Goal: Navigation & Orientation: Find specific page/section

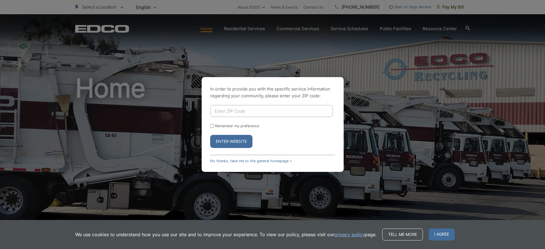
click at [230, 106] on input "Enter ZIP Code" at bounding box center [271, 111] width 123 height 12
type input "92028"
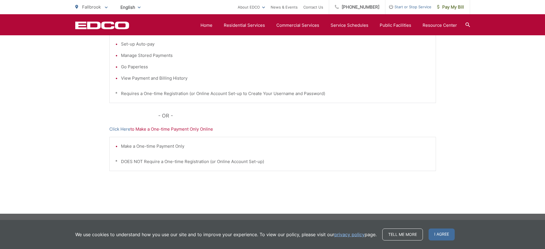
scroll to position [155, 0]
click at [124, 128] on link "Click Here" at bounding box center [119, 129] width 21 height 7
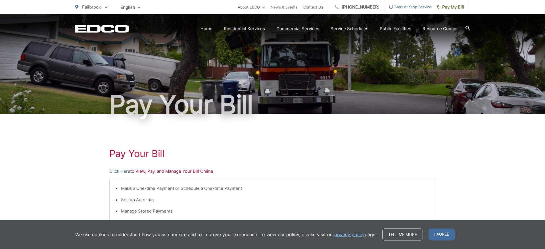
scroll to position [0, 0]
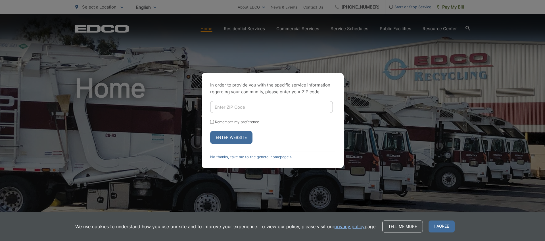
click at [472, 43] on div "In order to provide you with the specific service information regarding your co…" at bounding box center [272, 120] width 545 height 241
click at [220, 105] on input "Enter ZIP Code" at bounding box center [271, 107] width 123 height 12
type input "92"
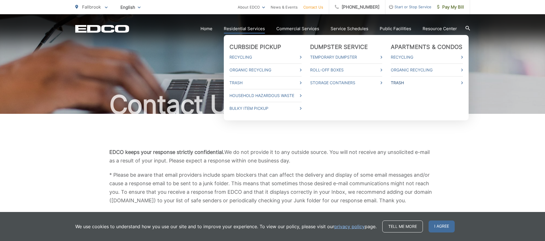
click at [402, 82] on link "Trash" at bounding box center [427, 82] width 72 height 7
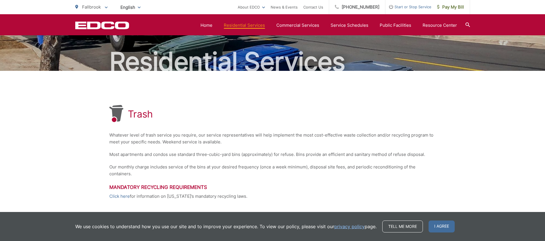
scroll to position [-25, 0]
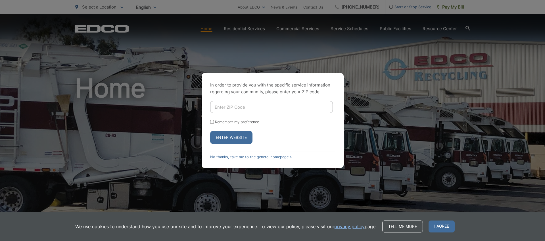
click at [235, 105] on input "Enter ZIP Code" at bounding box center [271, 107] width 123 height 12
type input "92028"
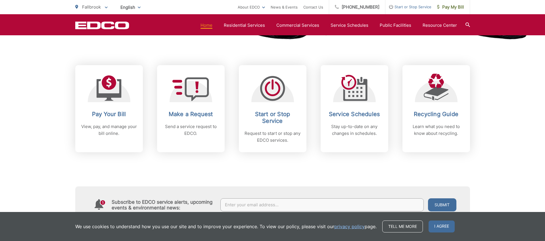
scroll to position [224, 0]
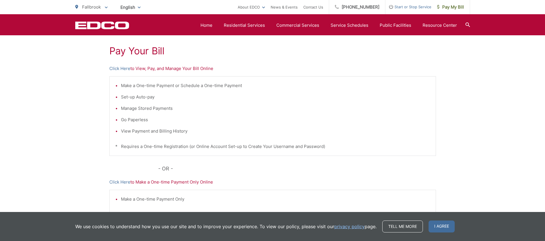
scroll to position [99, 0]
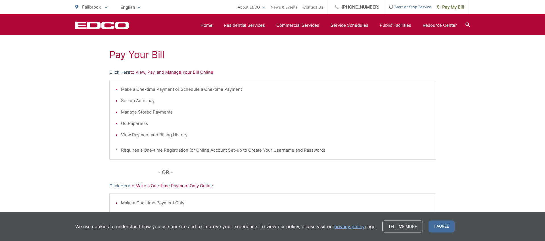
click at [122, 72] on link "Click Here" at bounding box center [119, 72] width 21 height 7
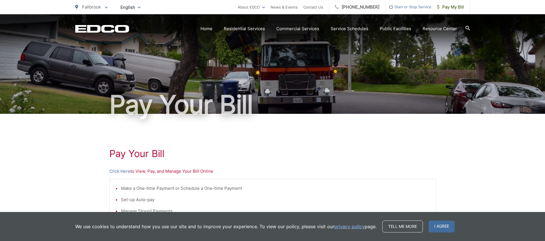
scroll to position [0, 0]
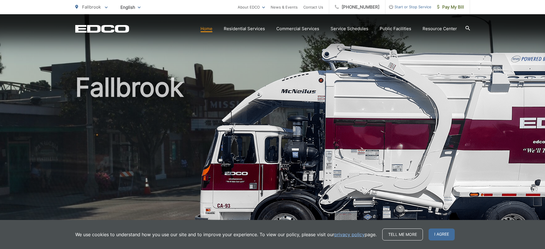
scroll to position [1, 0]
